Goal: Task Accomplishment & Management: Use online tool/utility

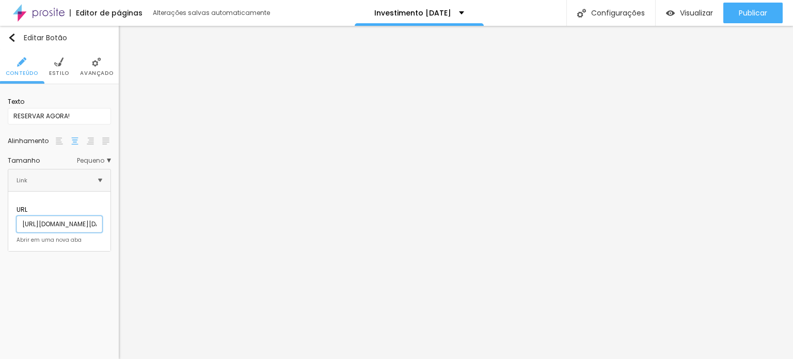
click at [89, 216] on input "[URL][DOMAIN_NAME][DATE]" at bounding box center [60, 224] width 86 height 17
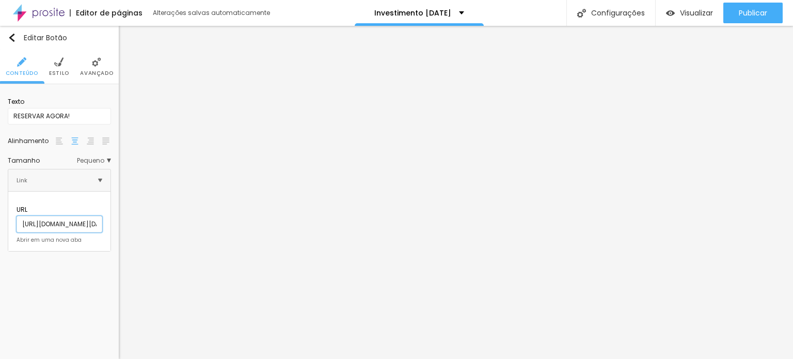
paste input "[DATE]_"
type input "[URL][DOMAIN_NAME]"
click at [76, 238] on div "Abrir em uma nova aba" at bounding box center [60, 240] width 86 height 5
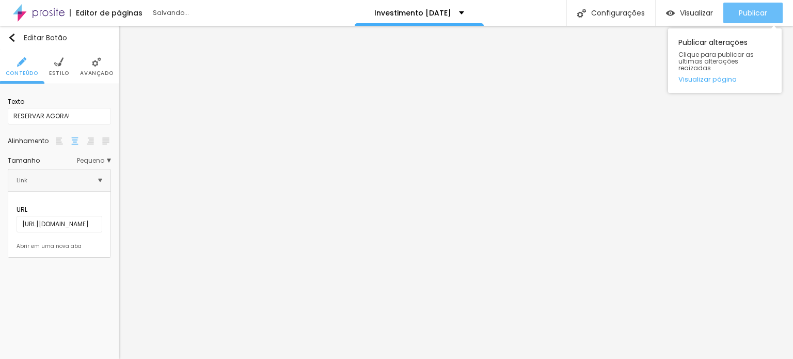
click at [749, 10] on span "Publicar" at bounding box center [753, 13] width 28 height 8
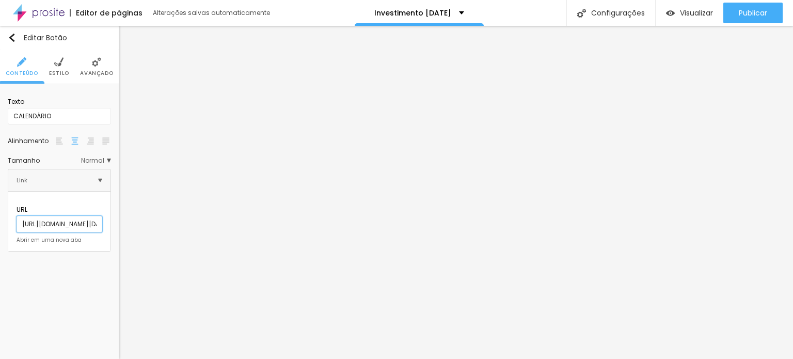
click at [54, 216] on input "[URL][DOMAIN_NAME][DATE]" at bounding box center [60, 224] width 86 height 17
paste input "[DATE]_"
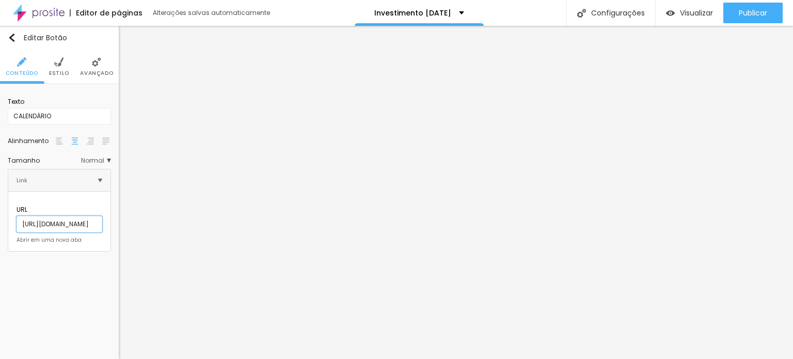
type input "[URL][DOMAIN_NAME]"
click at [45, 238] on div "Abrir em uma nova aba" at bounding box center [60, 240] width 86 height 5
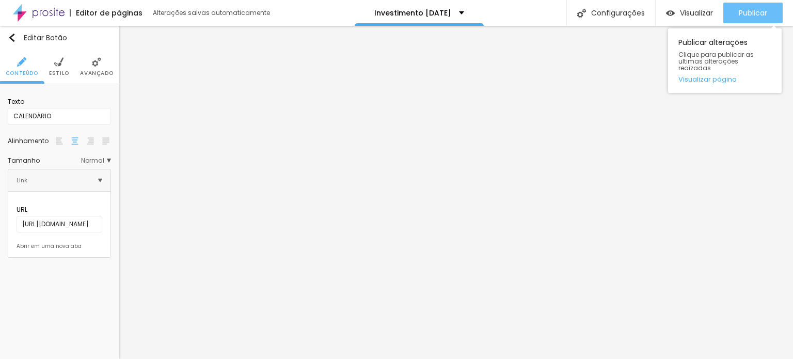
click at [725, 13] on button "Publicar" at bounding box center [753, 13] width 59 height 21
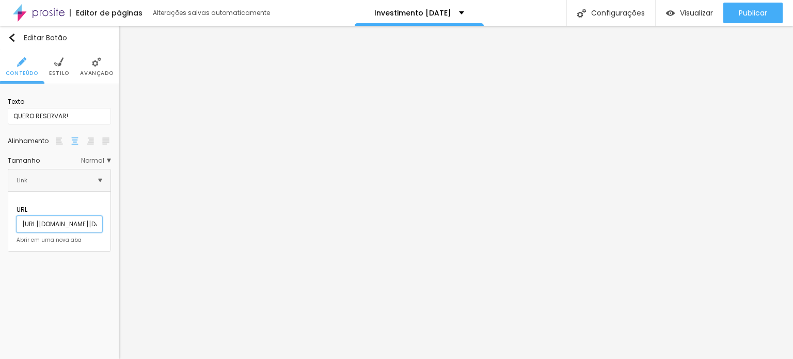
click at [88, 216] on input "[URL][DOMAIN_NAME][DATE]" at bounding box center [60, 224] width 86 height 17
paste input "[DATE]_"
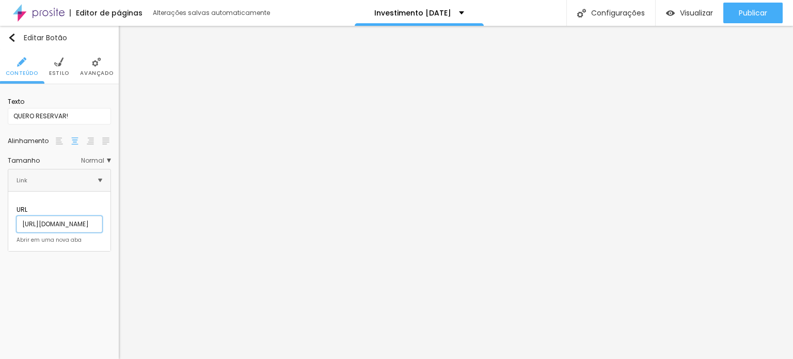
type input "[URL][DOMAIN_NAME]"
click at [58, 238] on div "Abrir em uma nova aba" at bounding box center [60, 240] width 86 height 5
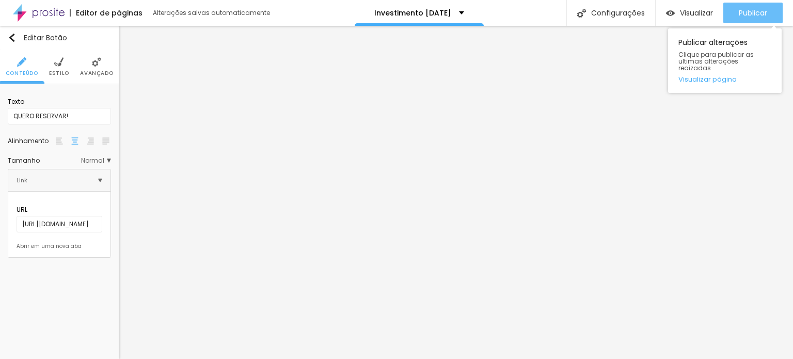
click at [730, 14] on button "Publicar" at bounding box center [753, 13] width 59 height 21
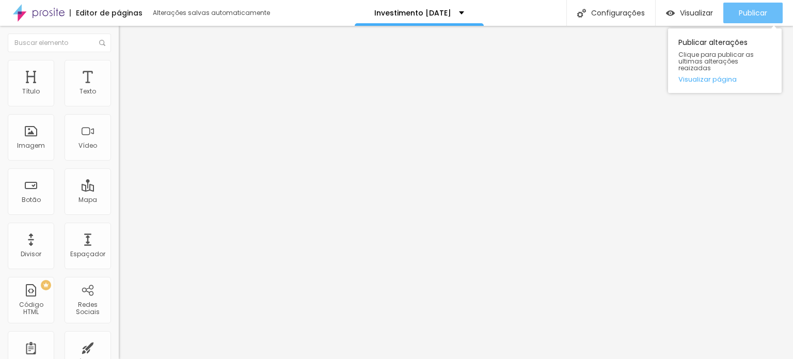
click at [744, 10] on span "Publicar" at bounding box center [753, 13] width 28 height 8
click at [766, 14] on span "Publicar" at bounding box center [753, 13] width 28 height 8
click at [756, 15] on span "Publicar" at bounding box center [753, 13] width 28 height 8
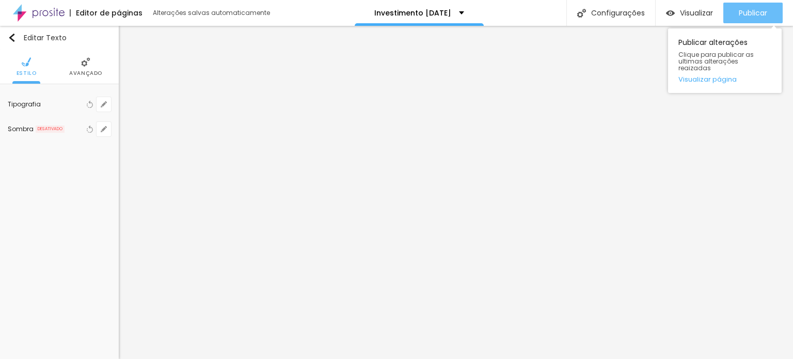
click at [777, 3] on button "Publicar" at bounding box center [753, 13] width 59 height 21
click at [759, 0] on div "Publicar Publicar alterações Clique para publicar as ultimas alterações reaizad…" at bounding box center [753, 13] width 59 height 26
click at [758, 6] on div "Publicar" at bounding box center [753, 13] width 28 height 21
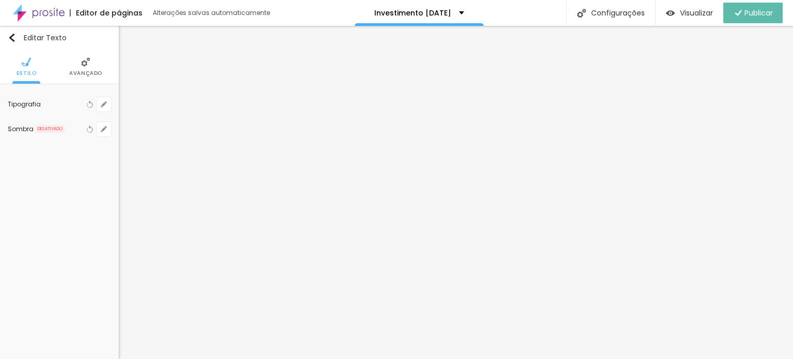
click at [30, 9] on img at bounding box center [39, 13] width 52 height 26
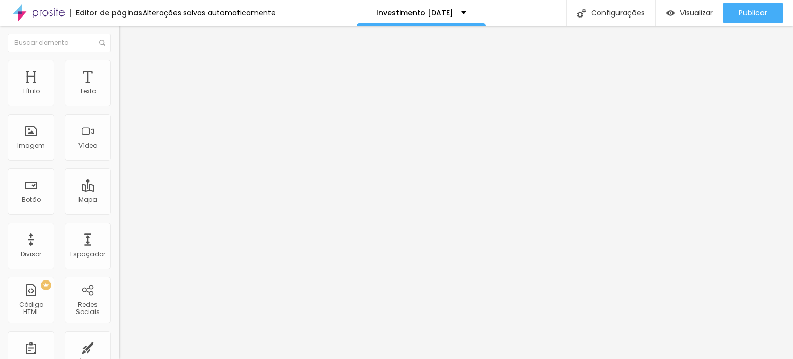
click at [119, 153] on button "button" at bounding box center [126, 147] width 14 height 11
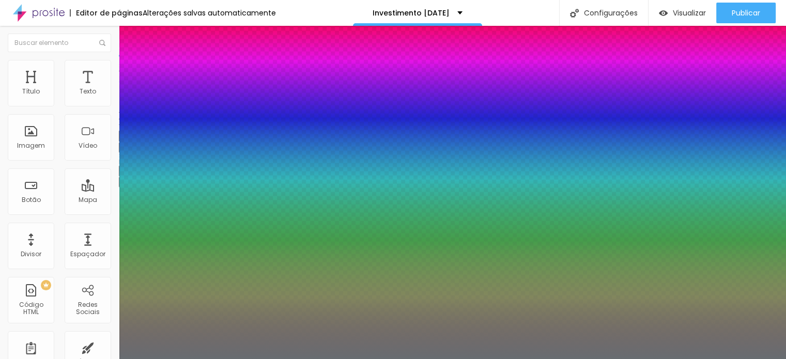
type input "1"
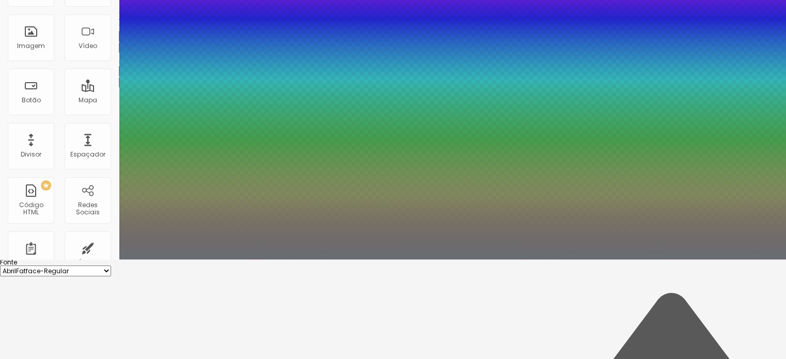
scroll to position [118, 0]
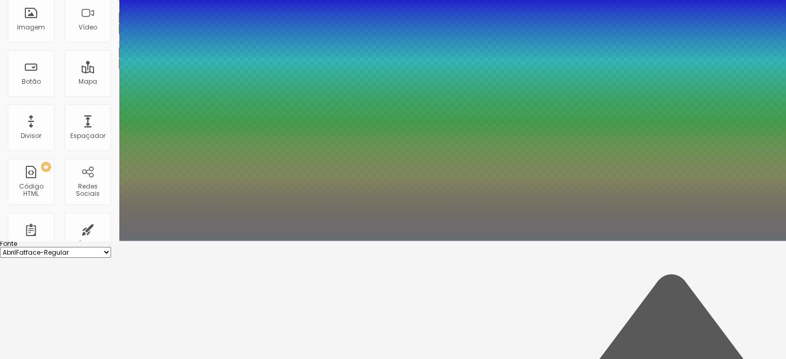
click at [447, 241] on div at bounding box center [393, 241] width 786 height 0
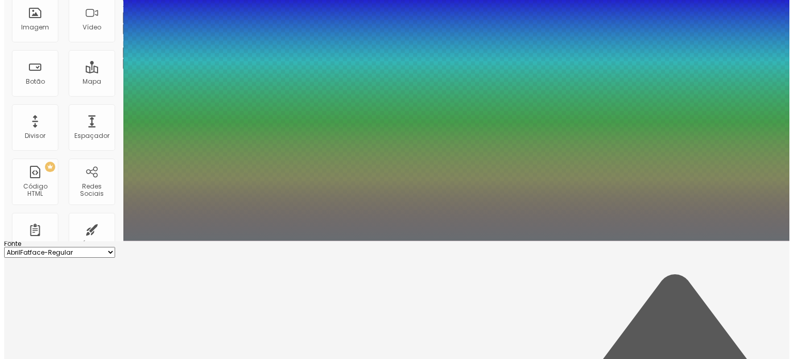
scroll to position [0, 0]
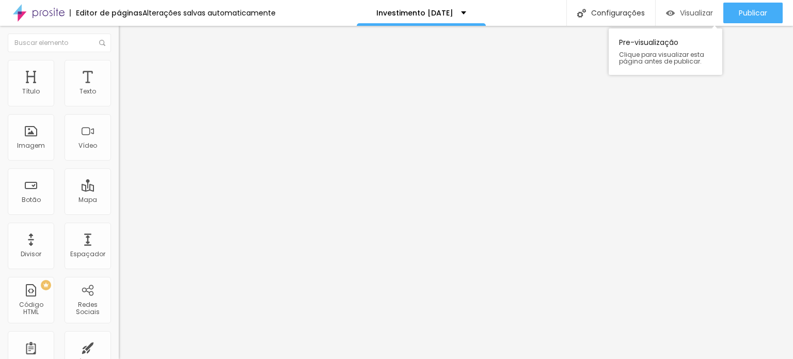
click at [682, 11] on span "Visualizar" at bounding box center [696, 13] width 33 height 8
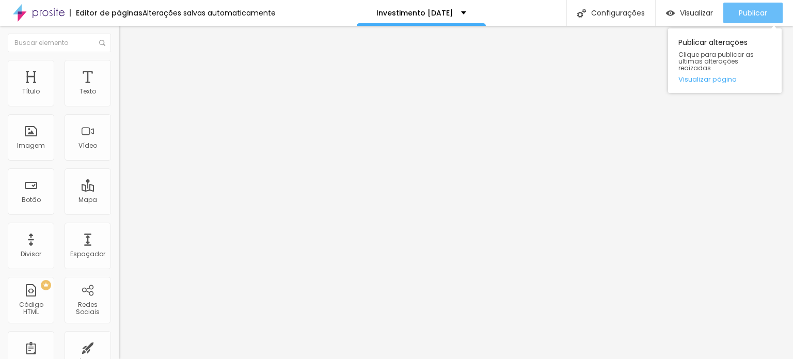
click at [771, 7] on button "Publicar" at bounding box center [753, 13] width 59 height 21
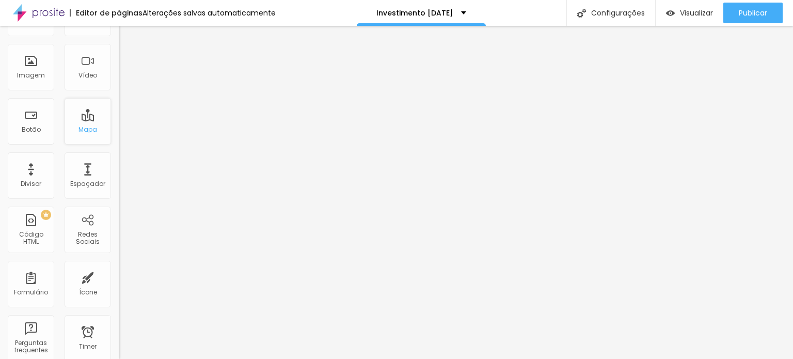
scroll to position [137, 0]
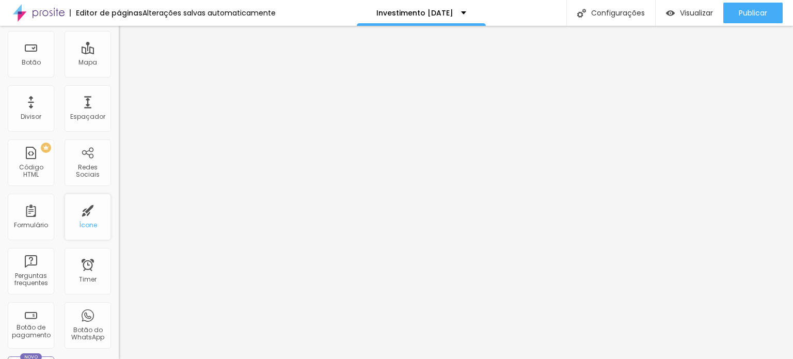
click at [83, 217] on div "Ícone" at bounding box center [88, 217] width 46 height 46
click at [71, 213] on div "Ícone" at bounding box center [88, 217] width 46 height 46
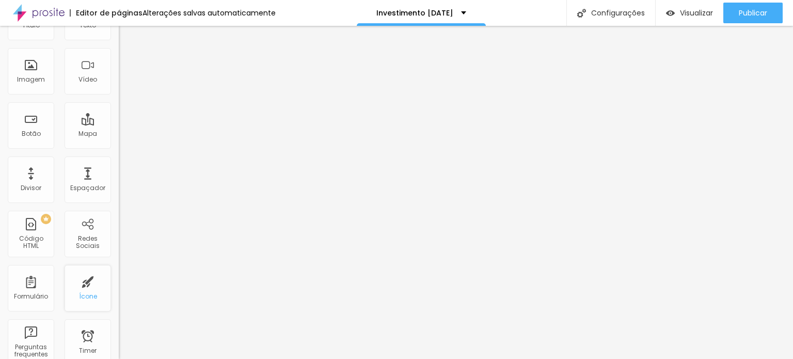
scroll to position [0, 0]
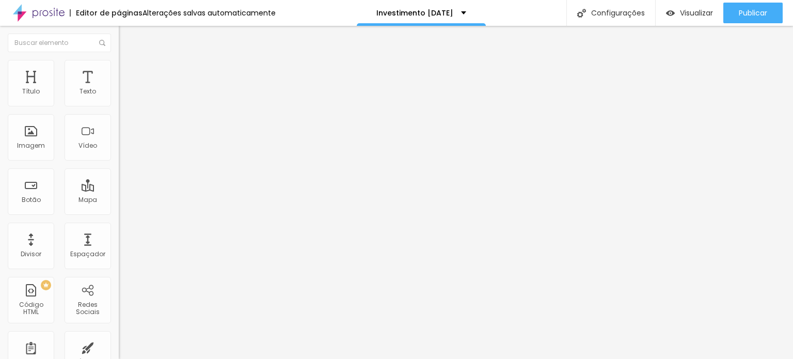
click at [119, 60] on ul "Conteúdo Estilo Avançado" at bounding box center [178, 65] width 119 height 31
click at [119, 60] on img at bounding box center [123, 64] width 9 height 9
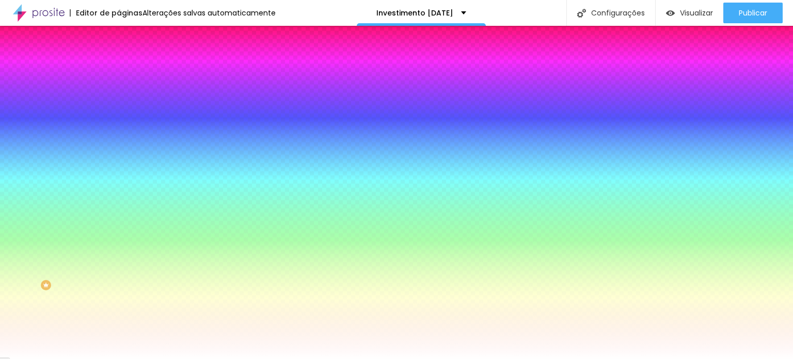
click at [119, 70] on li "Avançado" at bounding box center [178, 75] width 119 height 10
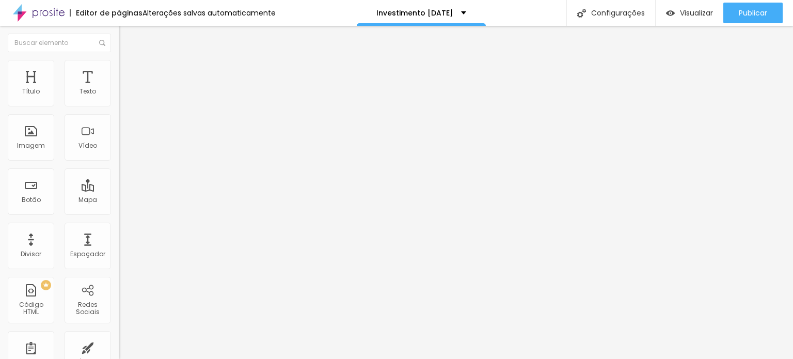
click at [119, 66] on li "Estilo" at bounding box center [178, 65] width 119 height 10
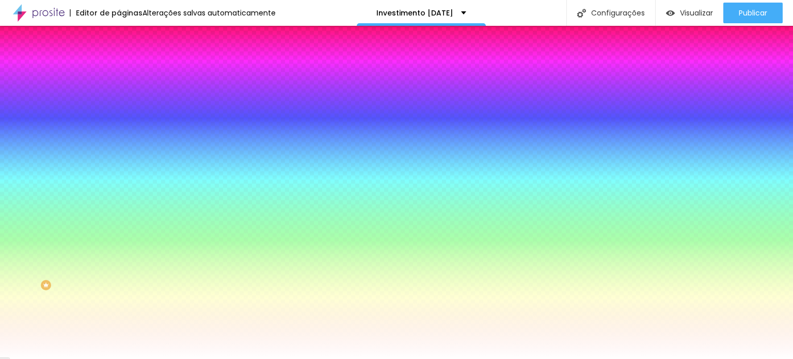
click at [119, 59] on img at bounding box center [123, 54] width 9 height 9
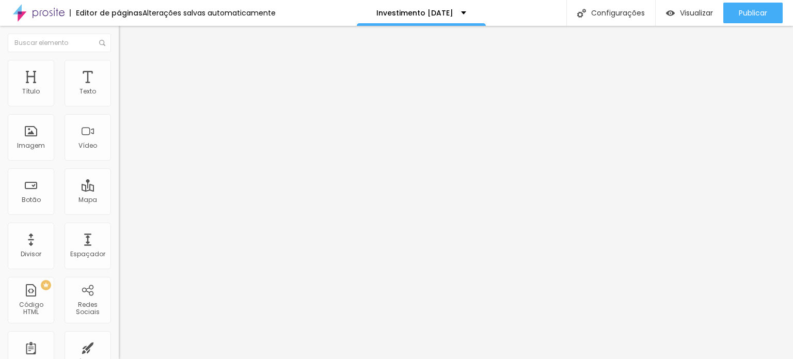
click at [125, 95] on span "Trocar icone" at bounding box center [148, 90] width 46 height 9
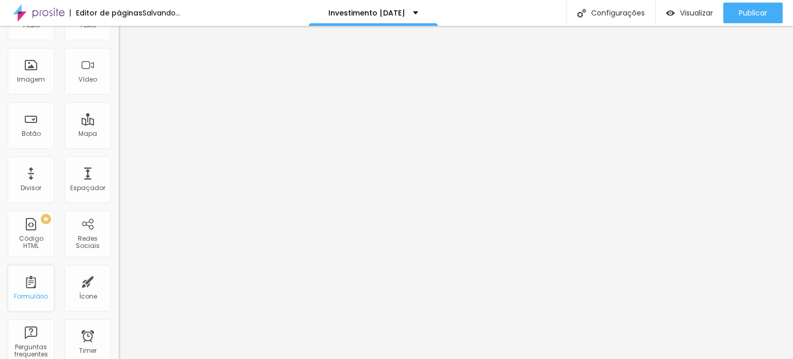
scroll to position [0, 0]
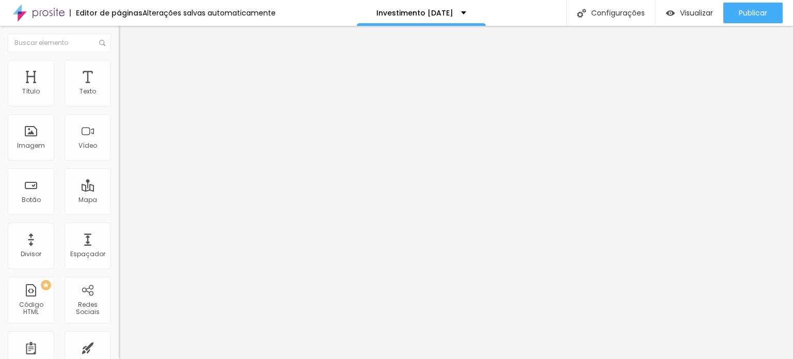
click at [126, 101] on div "contacto" at bounding box center [178, 95] width 105 height 9
click at [119, 104] on img at bounding box center [122, 107] width 6 height 6
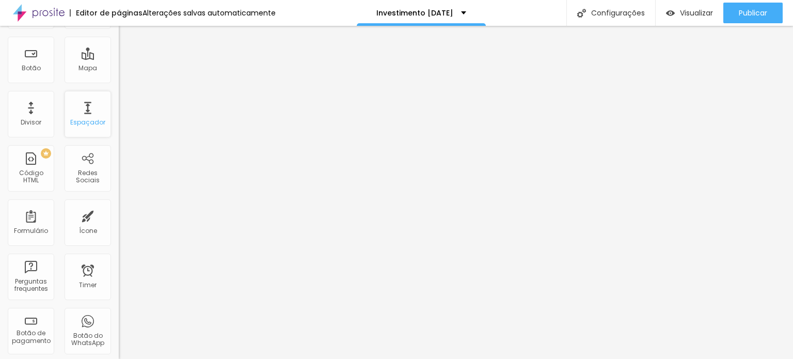
scroll to position [137, 0]
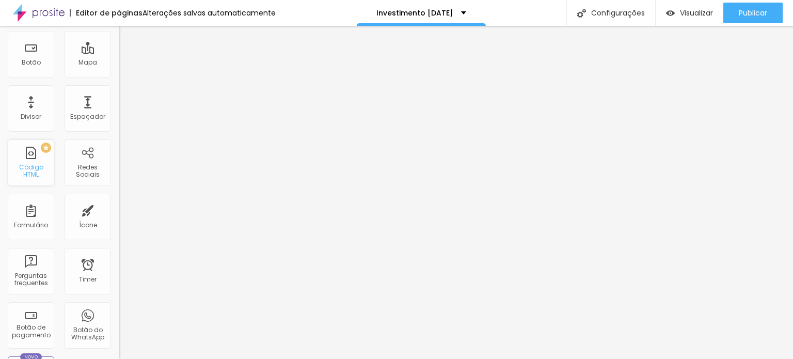
click at [32, 161] on div "PREMIUM Código HTML" at bounding box center [31, 162] width 46 height 46
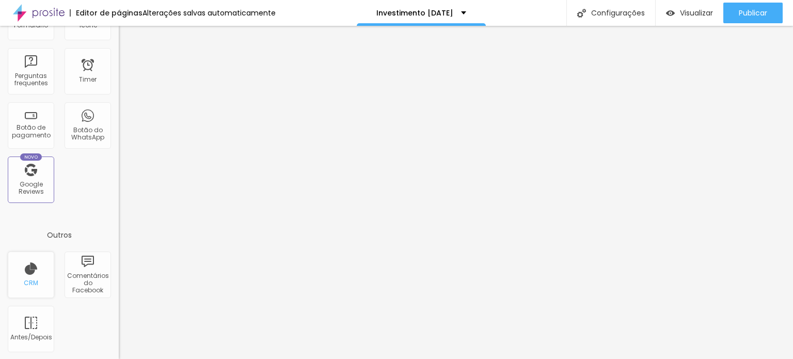
scroll to position [0, 0]
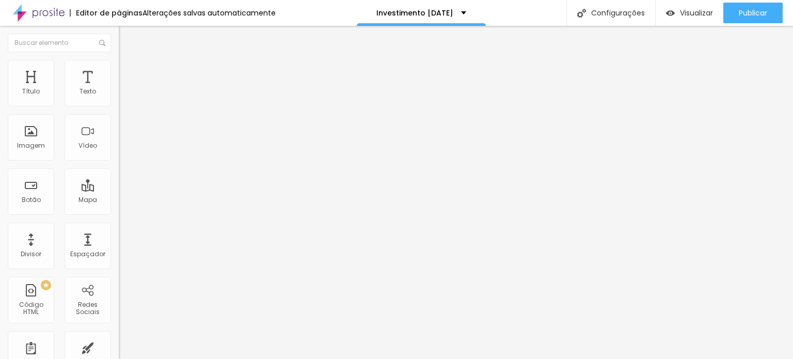
click at [119, 61] on img at bounding box center [123, 64] width 9 height 9
click at [119, 70] on li "Avançado" at bounding box center [178, 75] width 119 height 10
click at [119, 59] on li "Conteúdo" at bounding box center [178, 55] width 119 height 10
click at [119, 67] on li "Avançado" at bounding box center [178, 65] width 119 height 10
click at [119, 60] on li "Conteúdo" at bounding box center [178, 55] width 119 height 10
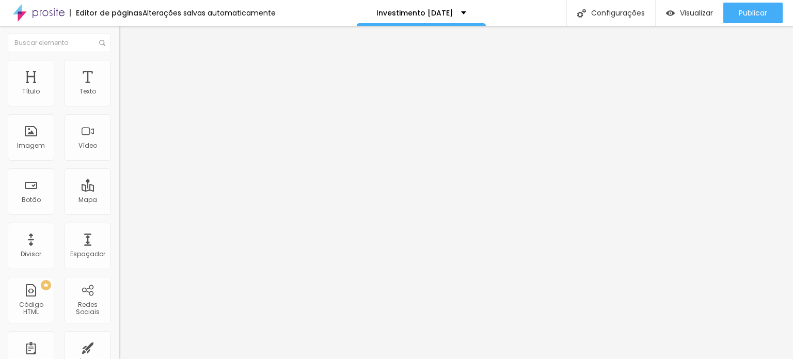
click at [119, 90] on div "Insira teu código aqui XXXXXXXXXXXXXXXXXXXXXXXXXXXXXXXXXXXXXXXXXXXXXXXXXX" at bounding box center [178, 90] width 119 height 0
click at [119, 99] on div "Insira teu código aqui" at bounding box center [159, 94] width 80 height 9
click at [119, 221] on div "Editar Código HTML Conteúdo Avançado Código HTML 56 caracteres 1 https://calend…" at bounding box center [178, 192] width 119 height 333
click at [119, 89] on img at bounding box center [122, 86] width 6 height 6
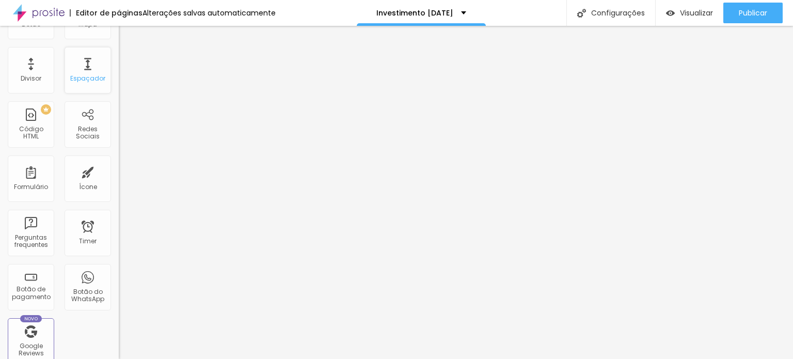
scroll to position [207, 0]
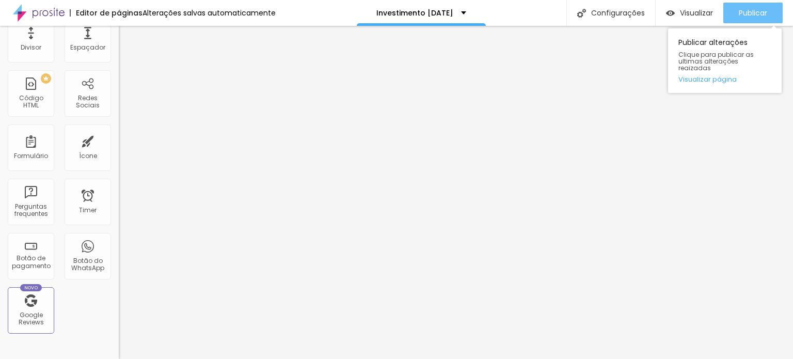
click at [739, 9] on span "Publicar" at bounding box center [753, 13] width 28 height 8
click at [775, 10] on button "Publicar" at bounding box center [753, 13] width 59 height 21
